Goal: Task Accomplishment & Management: Complete application form

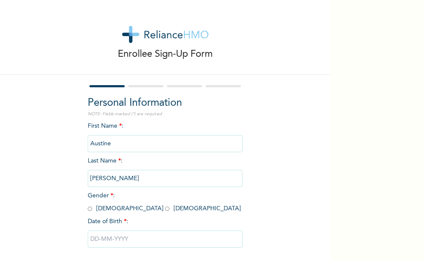
click at [142, 145] on input "Austine" at bounding box center [165, 143] width 155 height 17
click at [131, 179] on input "[PERSON_NAME]" at bounding box center [165, 178] width 155 height 17
click at [119, 144] on input "Austine" at bounding box center [165, 143] width 155 height 17
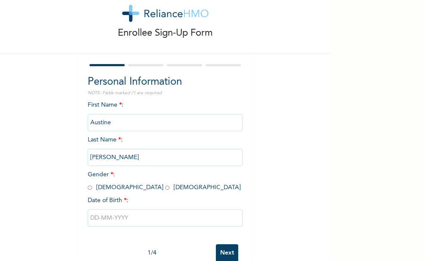
scroll to position [41, 0]
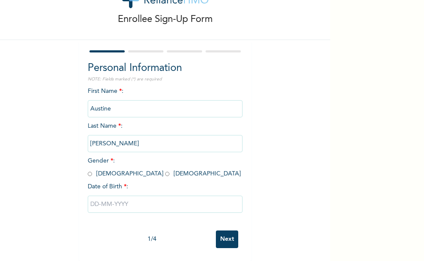
click at [114, 102] on input "Austine" at bounding box center [165, 108] width 155 height 17
click at [133, 108] on input "Austine" at bounding box center [165, 108] width 155 height 17
click at [88, 170] on input "radio" at bounding box center [90, 174] width 4 height 8
radio input "true"
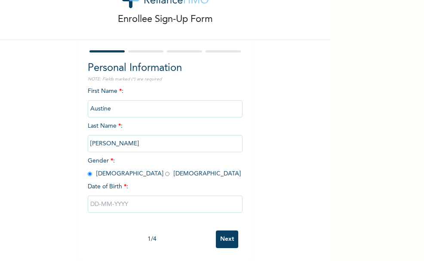
click at [106, 200] on input "text" at bounding box center [165, 204] width 155 height 17
select select "7"
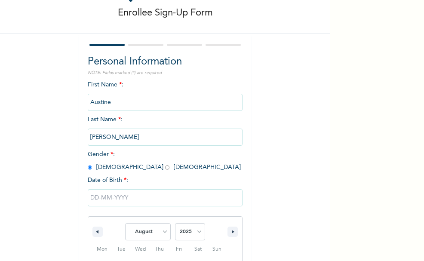
scroll to position [130, 0]
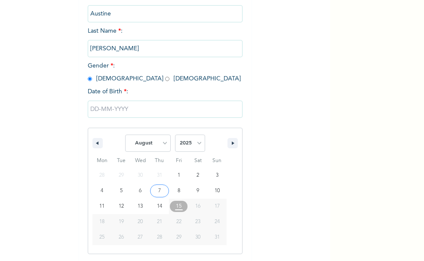
click at [124, 111] on input "text" at bounding box center [165, 109] width 155 height 17
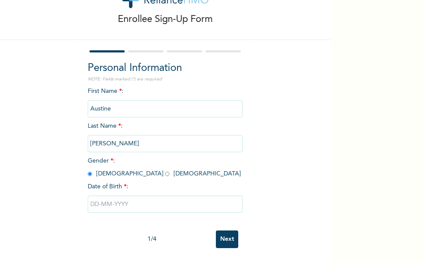
click at [139, 201] on input "text" at bounding box center [165, 204] width 155 height 17
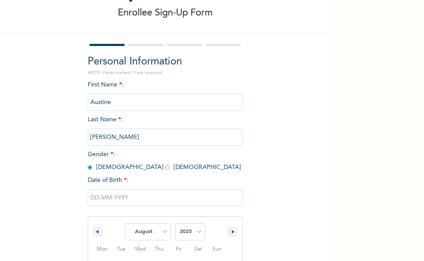
scroll to position [130, 0]
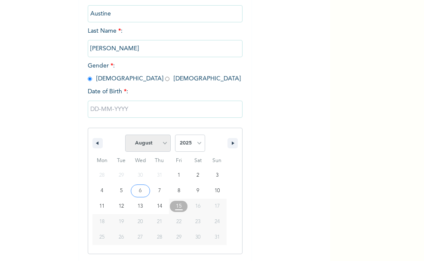
click at [157, 143] on select "January February March April May June July August September October November De…" at bounding box center [148, 143] width 46 height 17
select select "2"
click at [125, 135] on select "January February March April May June July August September October November De…" at bounding box center [148, 143] width 46 height 17
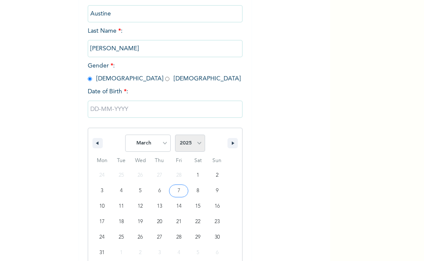
click at [193, 143] on select "2025 2024 2023 2022 2021 2020 2019 2018 2017 2016 2015 2014 2013 2012 2011 2010…" at bounding box center [190, 143] width 30 height 17
select select "1986"
click at [175, 135] on select "2025 2024 2023 2022 2021 2020 2019 2018 2017 2016 2015 2014 2013 2012 2011 2010…" at bounding box center [190, 143] width 30 height 17
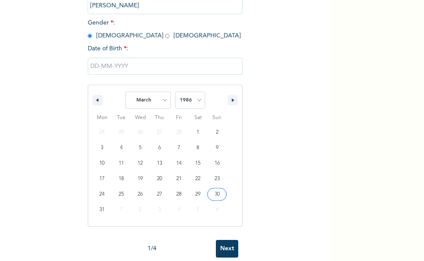
type input "[DATE]"
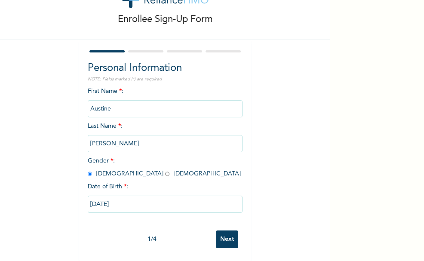
scroll to position [41, 0]
click at [217, 235] on input "Next" at bounding box center [227, 240] width 22 height 18
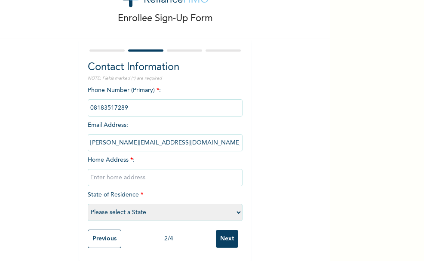
click at [136, 156] on div "Phone Number (Primary) * : Email Address : [PERSON_NAME][EMAIL_ADDRESS][DOMAIN_…" at bounding box center [165, 155] width 155 height 139
click at [178, 159] on div "Phone Number (Primary) * : Email Address : [PERSON_NAME][EMAIL_ADDRESS][DOMAIN_…" at bounding box center [165, 155] width 155 height 139
click at [164, 172] on input "text" at bounding box center [165, 177] width 155 height 17
click at [132, 207] on select "Please select a State [PERSON_NAME] (FCT) [PERSON_NAME] Ibom [GEOGRAPHIC_DATA] …" at bounding box center [165, 212] width 155 height 17
click at [335, 35] on div "Enrollee Sign-Up Form Contact Information NOTE: Fields marked (*) are required …" at bounding box center [212, 130] width 424 height 261
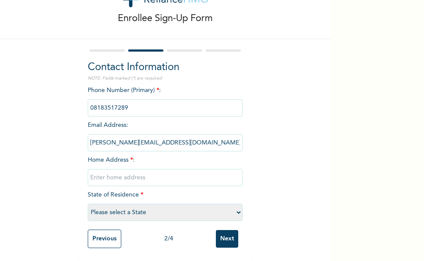
scroll to position [42, 0]
